Goal: Navigation & Orientation: Find specific page/section

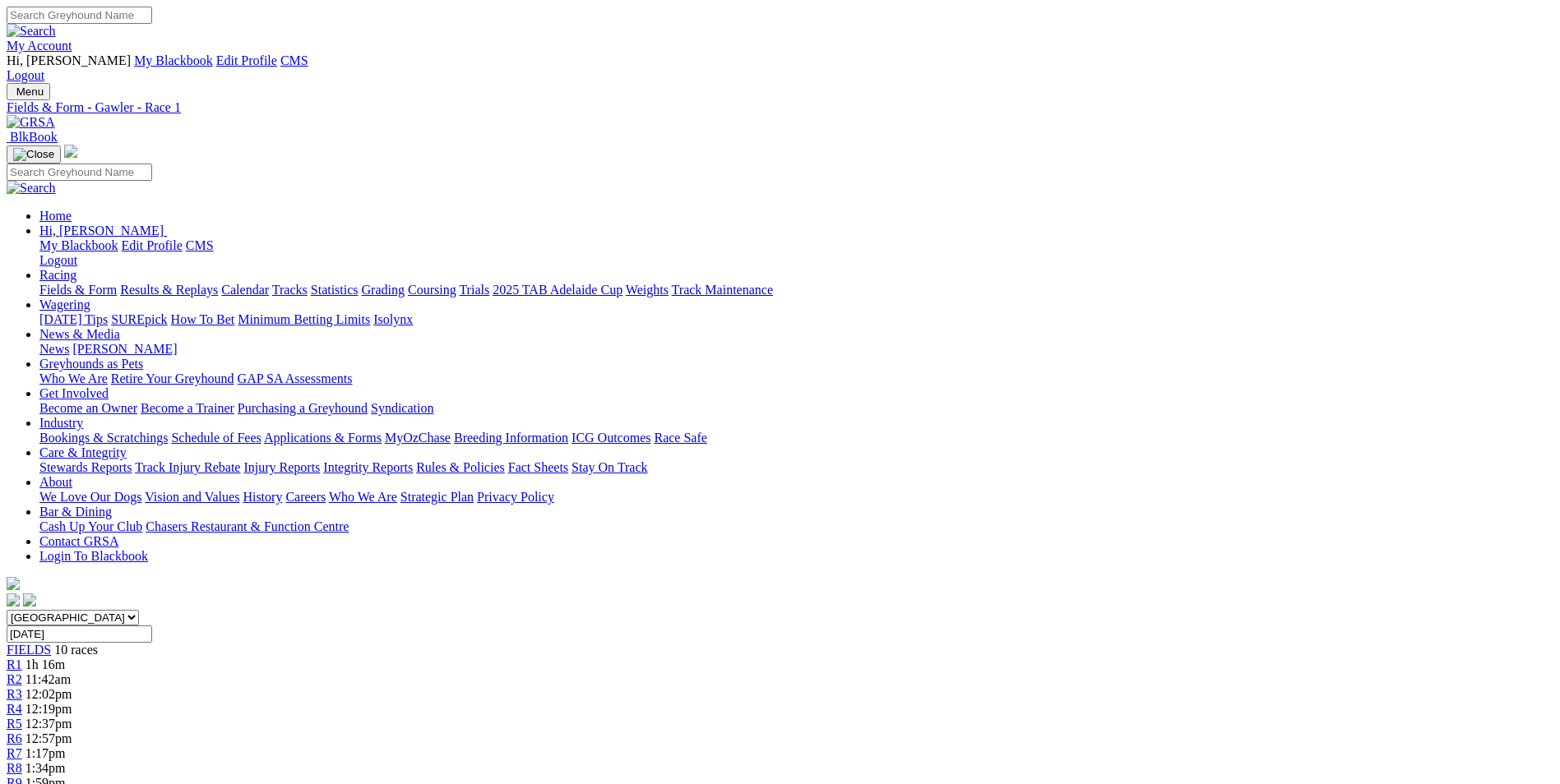
click at [72, 38] on link "My Account" at bounding box center [39, 45] width 65 height 14
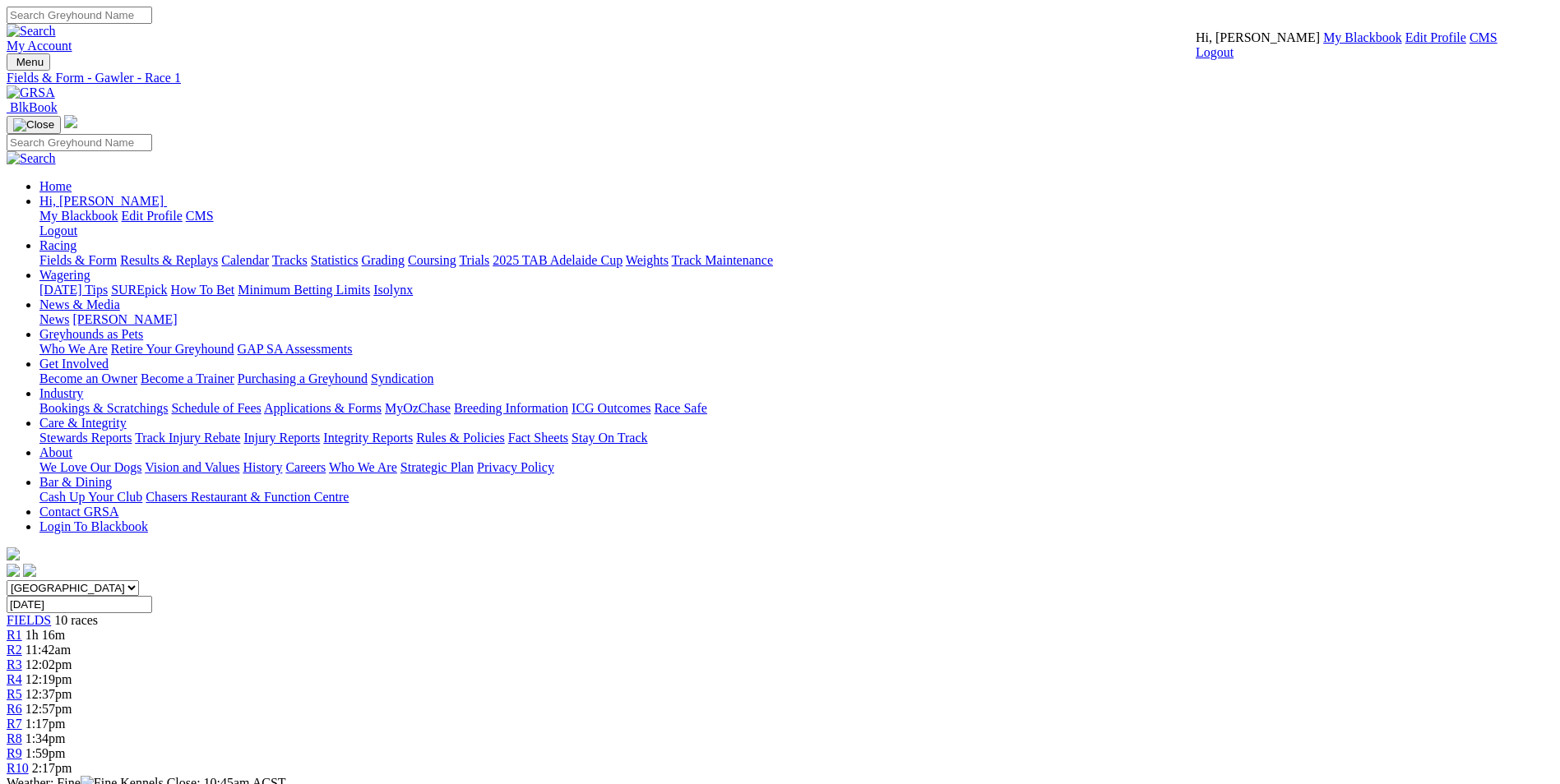
click at [1469, 45] on link "CMS" at bounding box center [1483, 37] width 28 height 14
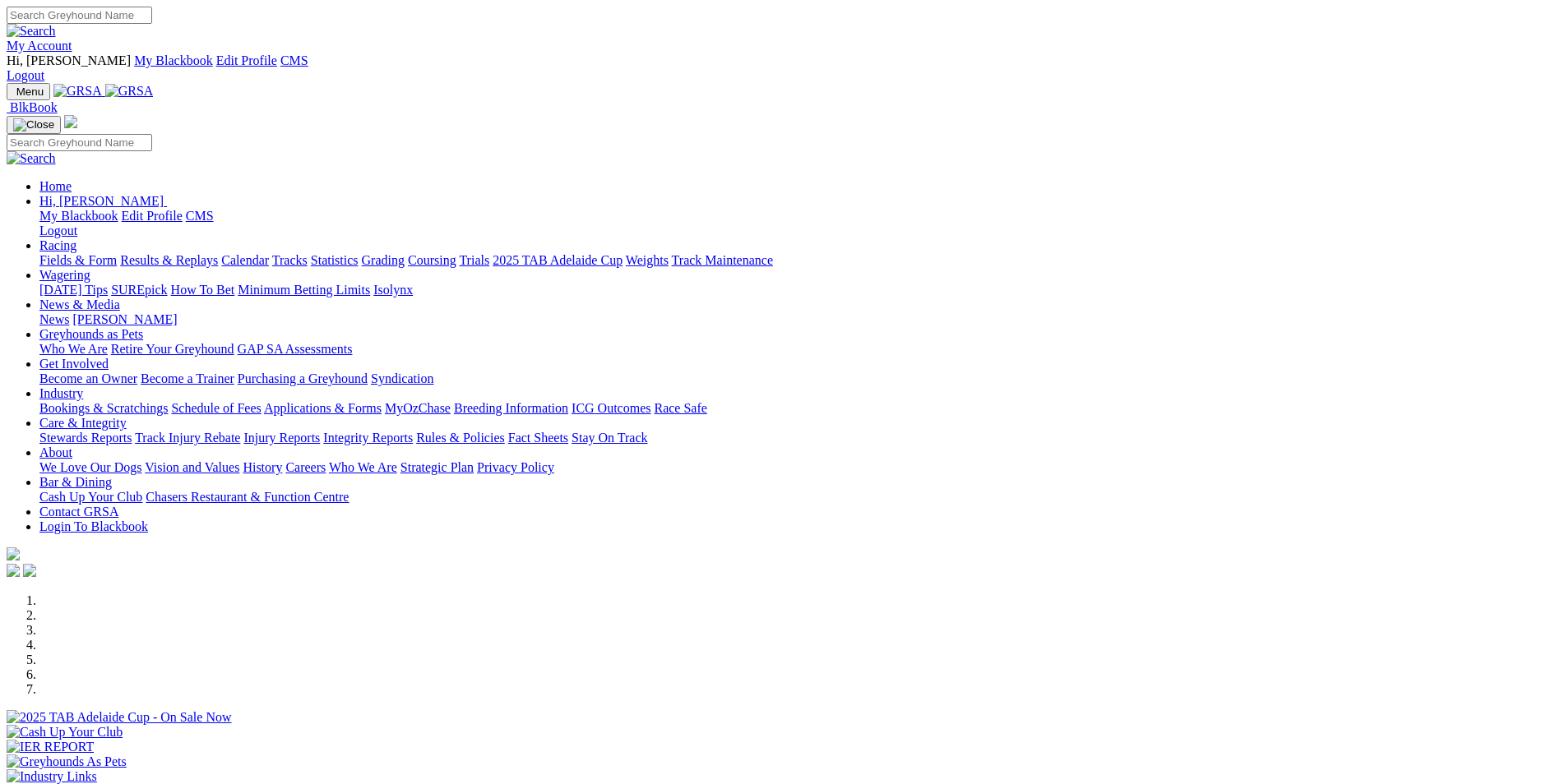
click at [167, 283] on link "SUREpick" at bounding box center [139, 290] width 56 height 14
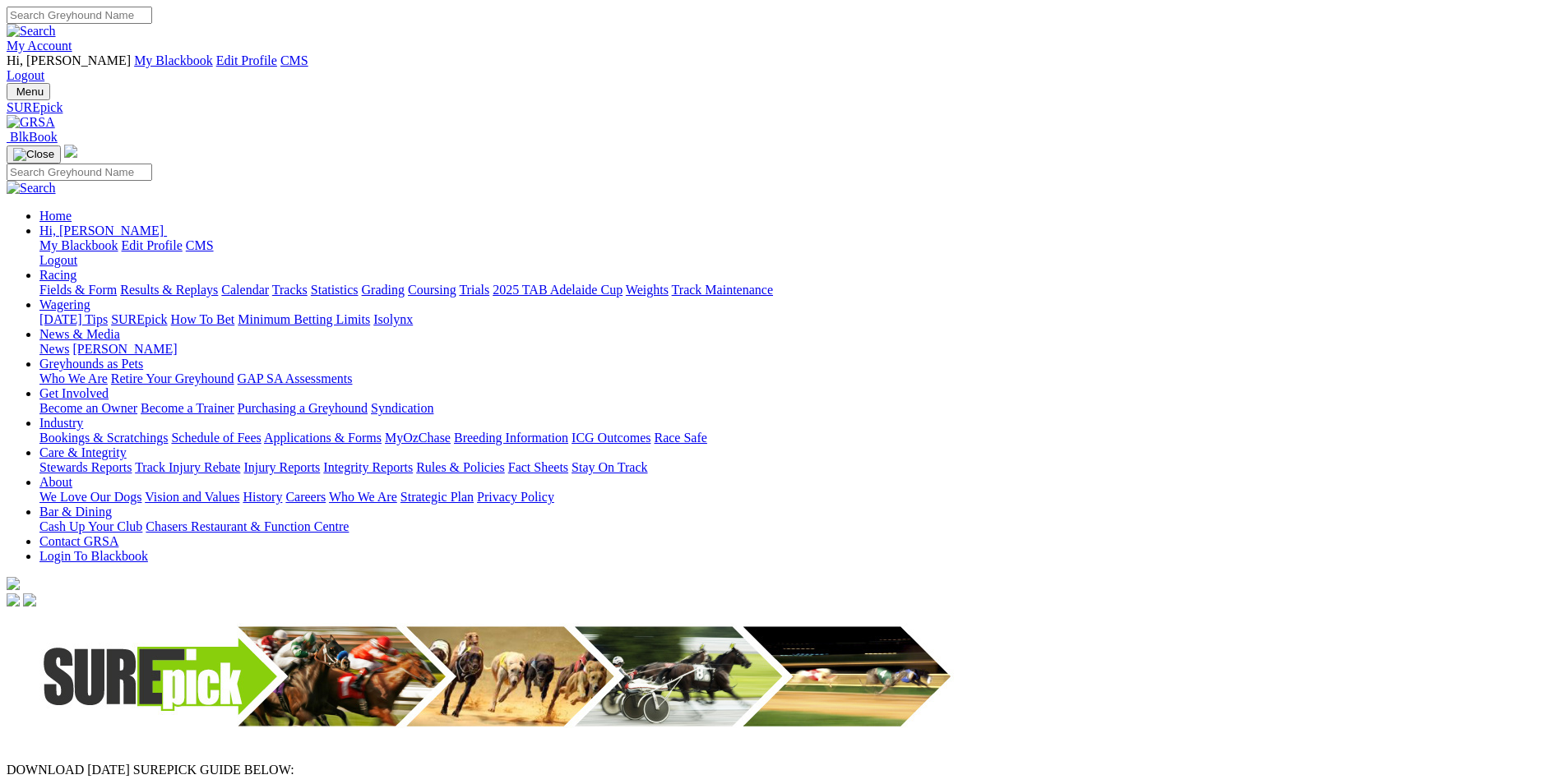
click at [55, 115] on img at bounding box center [31, 122] width 49 height 15
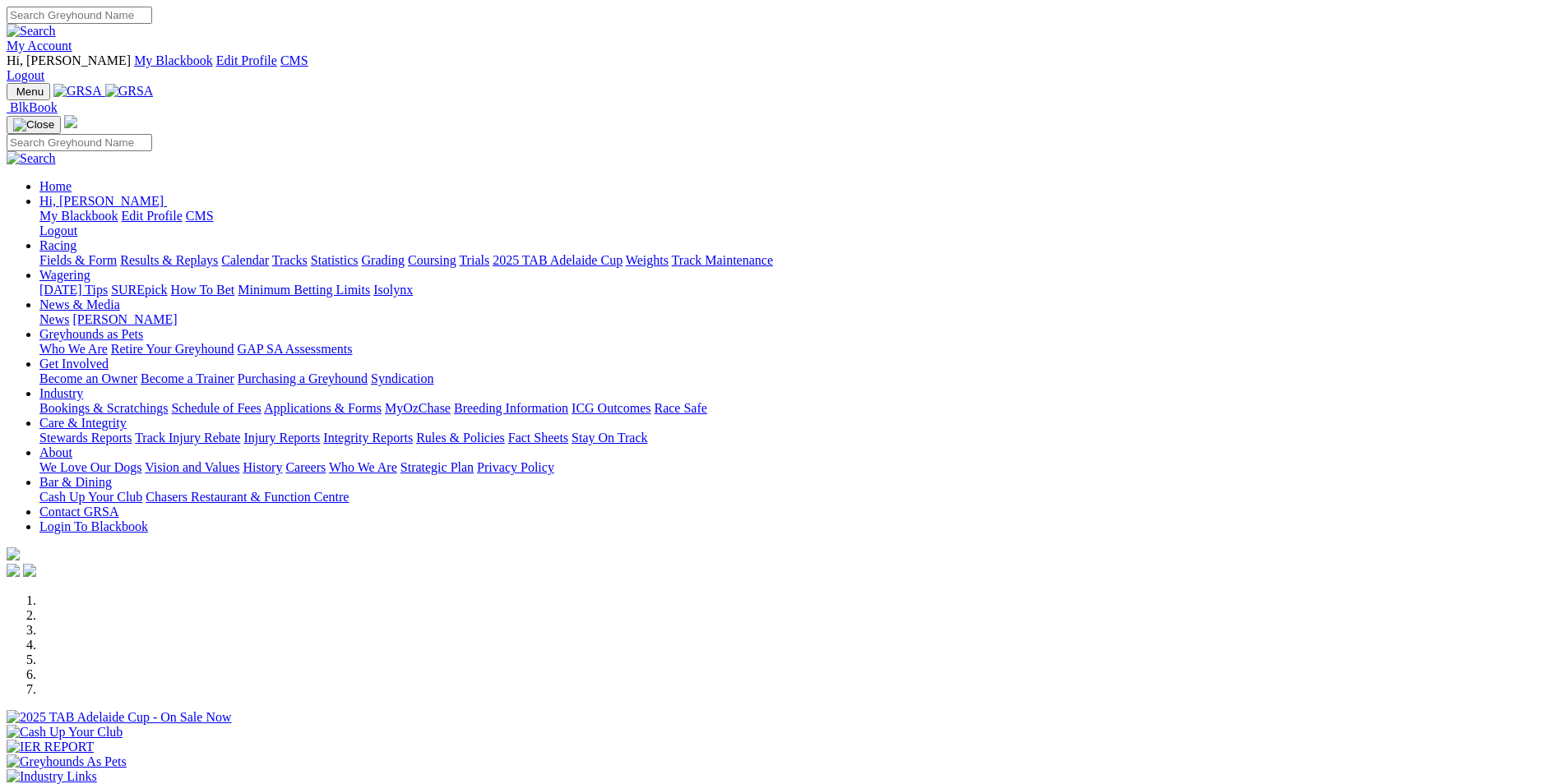
drag, startPoint x: 85, startPoint y: 195, endPoint x: 133, endPoint y: 151, distance: 65.1
click at [85, 593] on div "Previous Next" at bounding box center [780, 711] width 1547 height 236
click at [154, 84] on img at bounding box center [130, 92] width 49 height 15
